Goal: Task Accomplishment & Management: Use online tool/utility

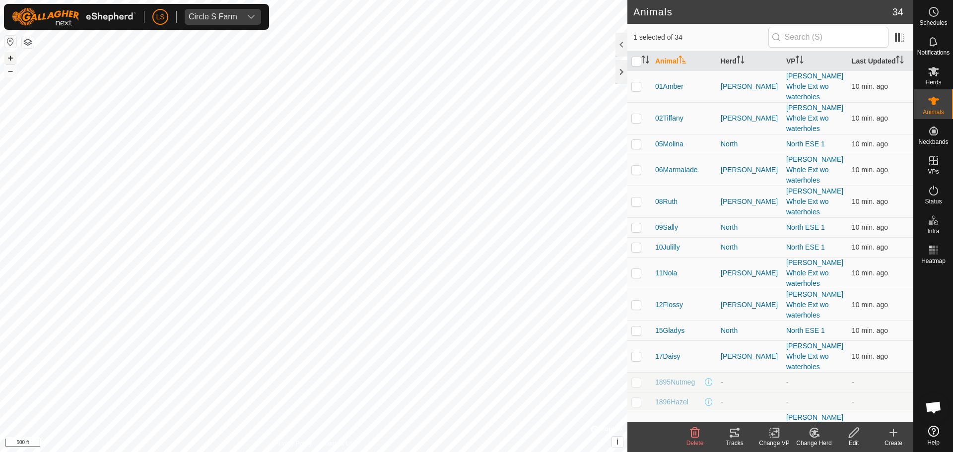
click at [10, 58] on button "+" at bounding box center [10, 58] width 12 height 12
click at [945, 101] on div "Animals" at bounding box center [932, 104] width 39 height 30
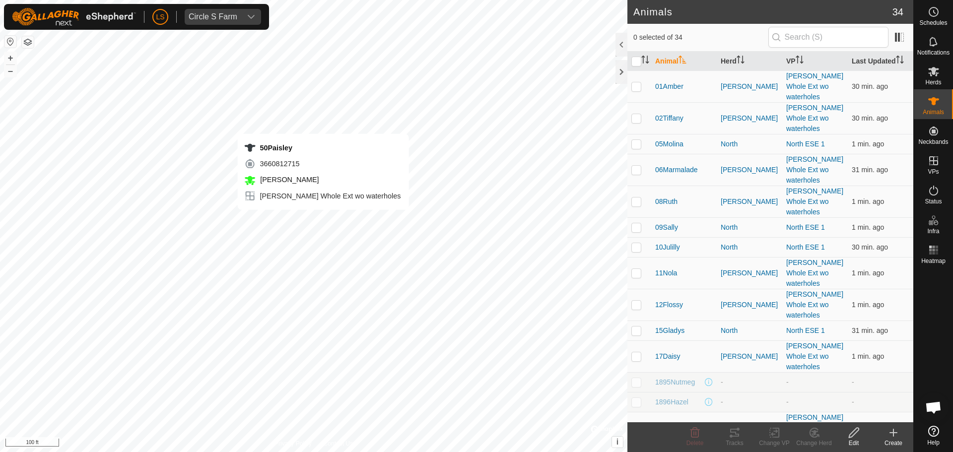
checkbox input "true"
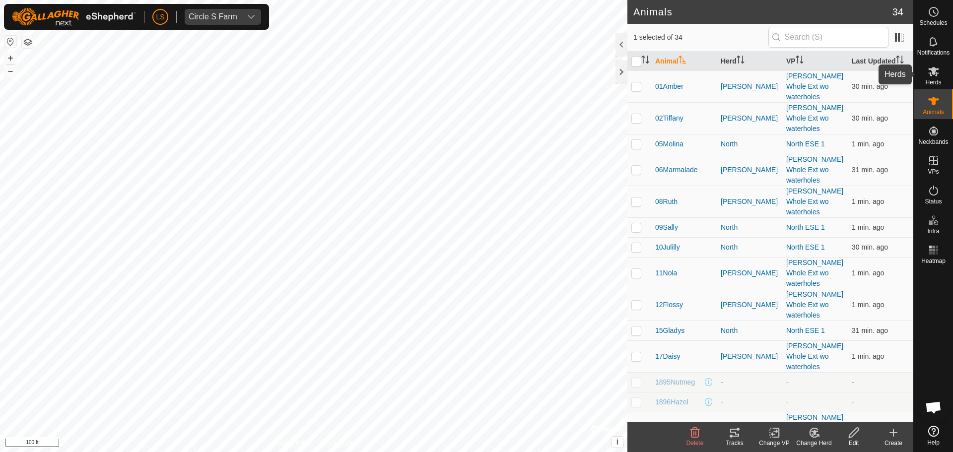
click at [932, 71] on icon at bounding box center [933, 71] width 11 height 9
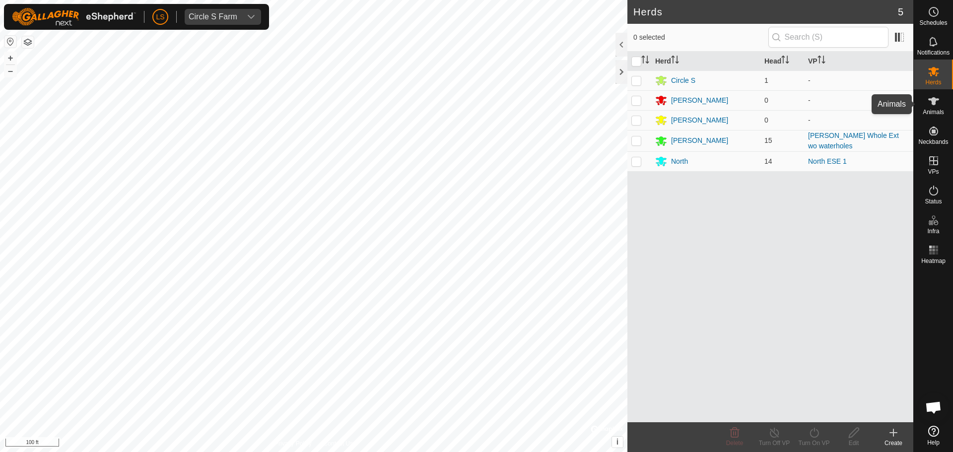
click at [934, 101] on icon at bounding box center [933, 101] width 11 height 8
